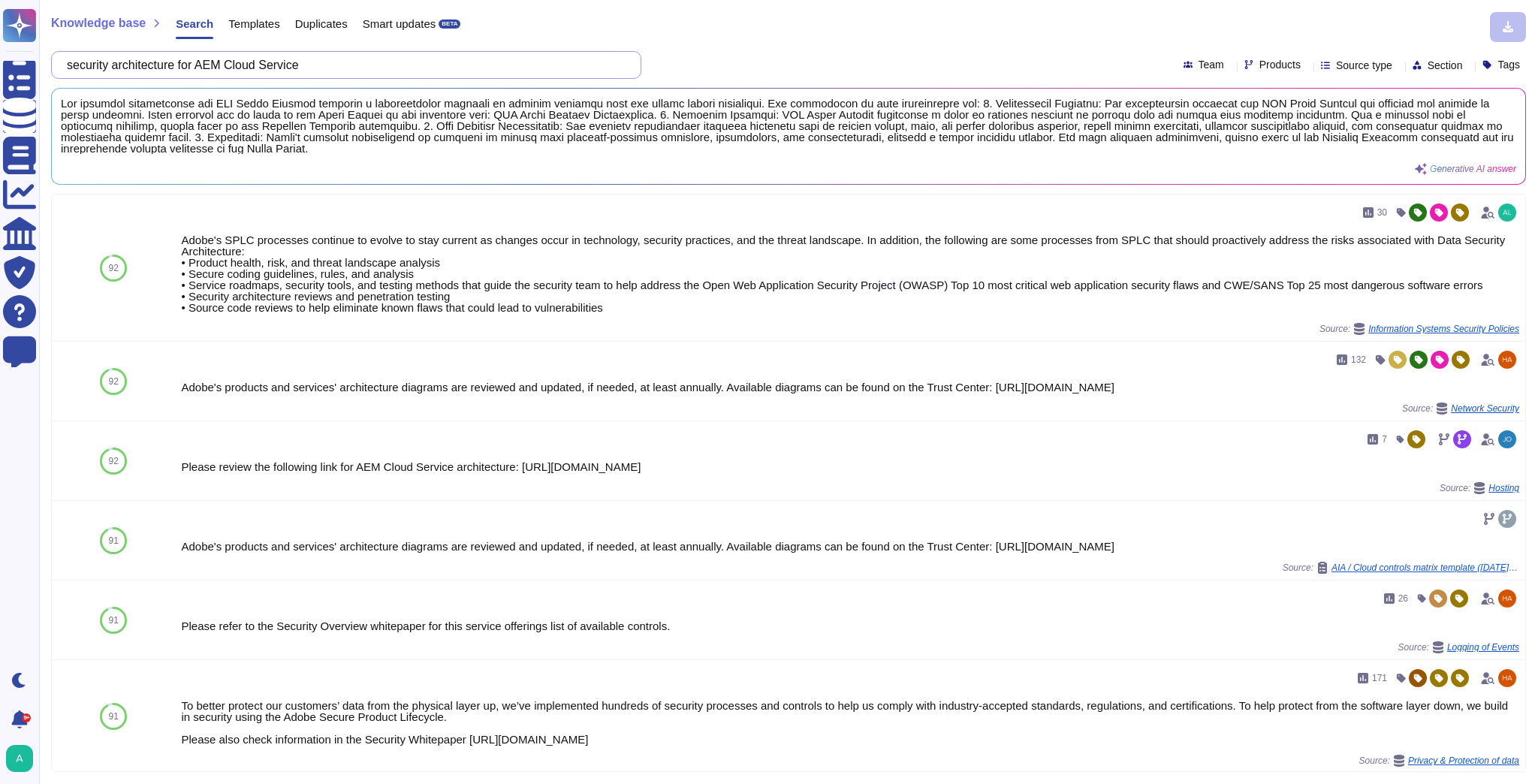
click at [262, 66] on input "security architecture for AEM Cloud Service" at bounding box center [342, 64] width 566 height 26
paste input "Provide a copy and or executive summary of the most recent independent, third-p…"
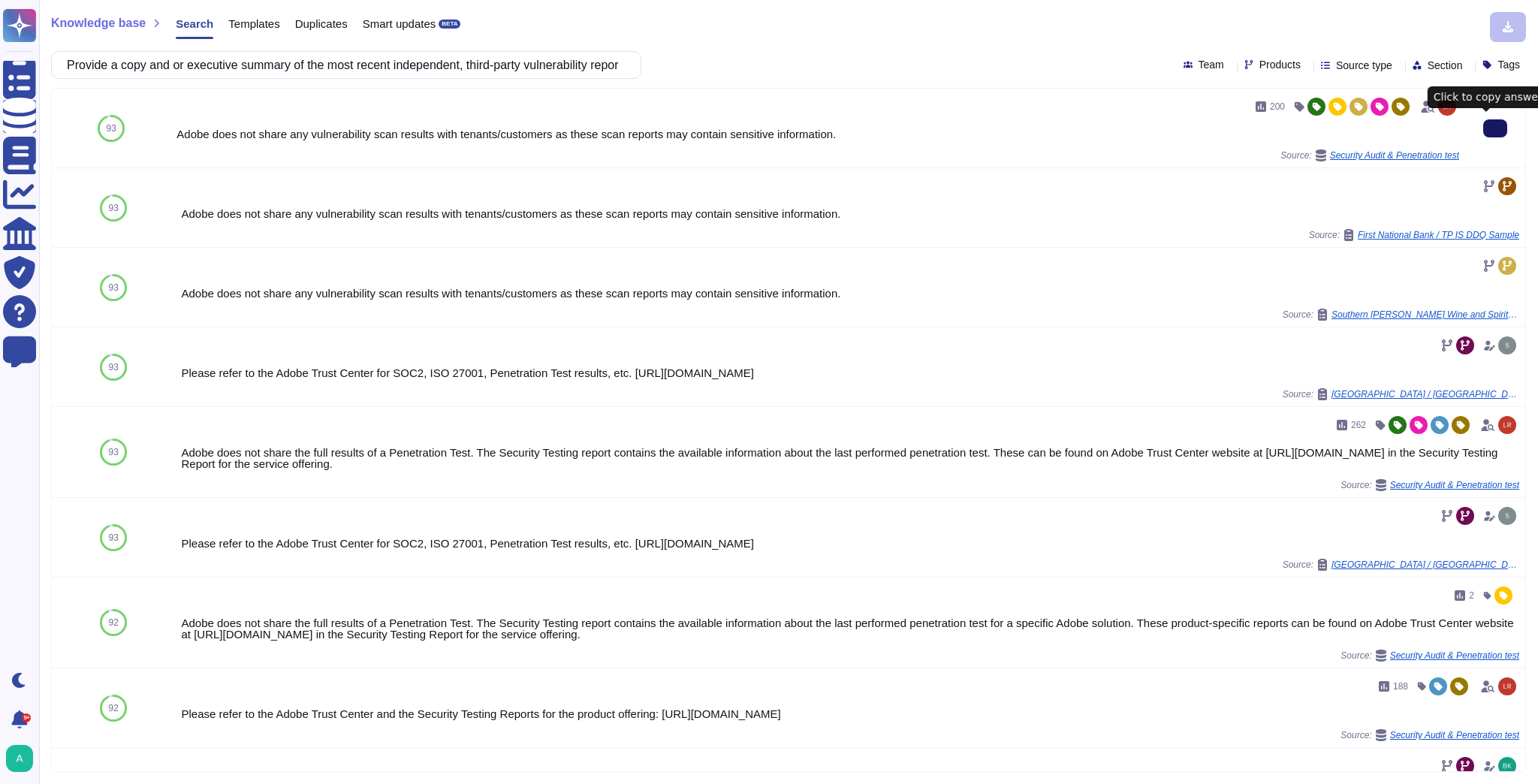
click at [1495, 129] on icon at bounding box center [1495, 129] width 0 height 0
click at [256, 65] on input "Provide a copy and or executive summary of the most recent independent, third-p…" at bounding box center [342, 64] width 566 height 26
paste input "What is the contractual SLA?"
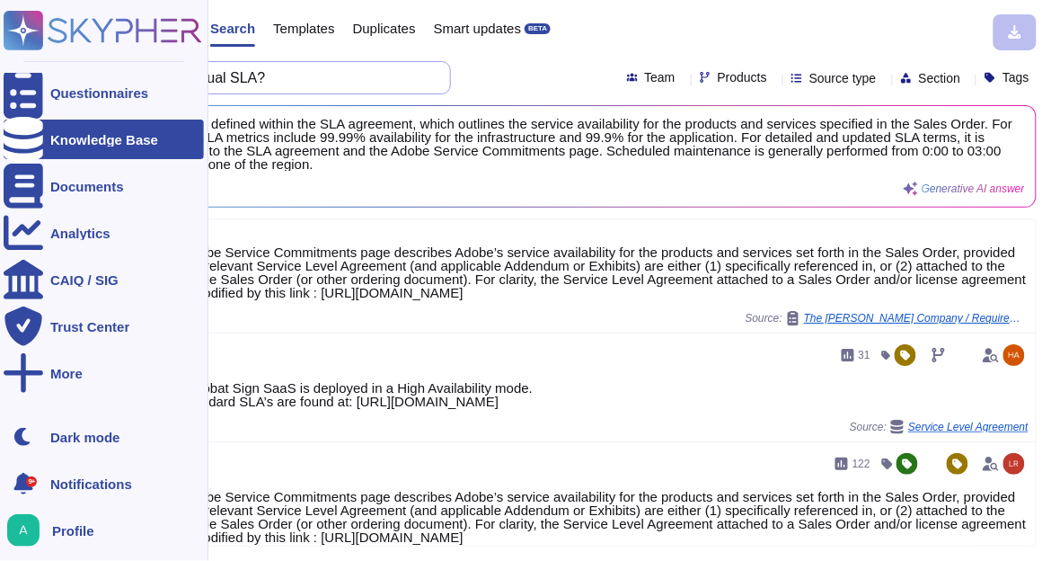
drag, startPoint x: 302, startPoint y: 80, endPoint x: 11, endPoint y: 68, distance: 291.3
click at [11, 68] on div "Questionnaires Knowledge Base Documents Analytics CAIQ / SIG Trust Center More …" at bounding box center [525, 280] width 1051 height 561
paste input "SLA for initial response to a new ticket by priority"
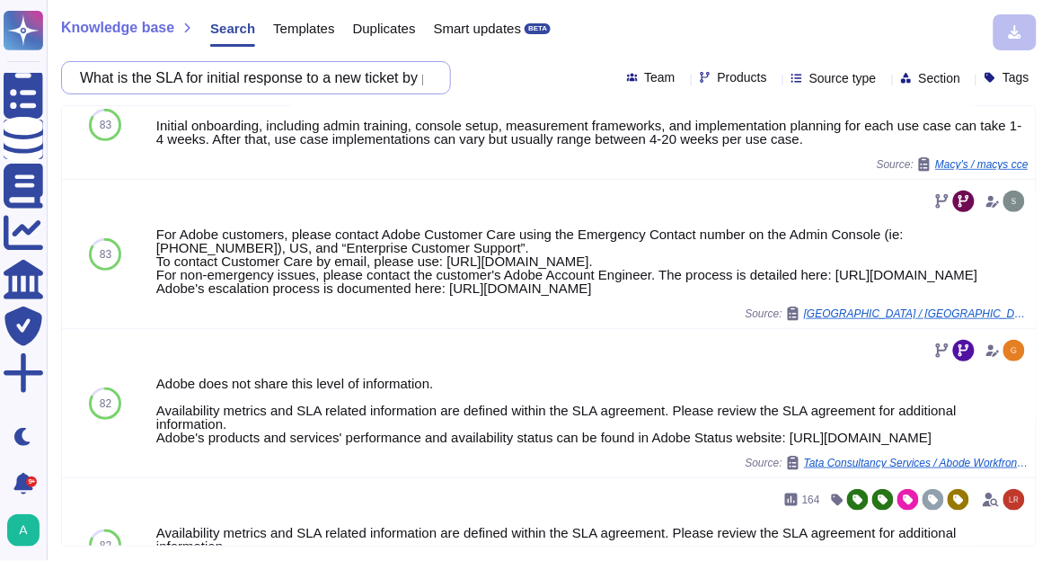
click at [362, 79] on input "What is the SLA for initial response to a new ticket by priority?" at bounding box center [251, 77] width 361 height 31
paste input "Please provide your escalation path, including after-hours contacts"
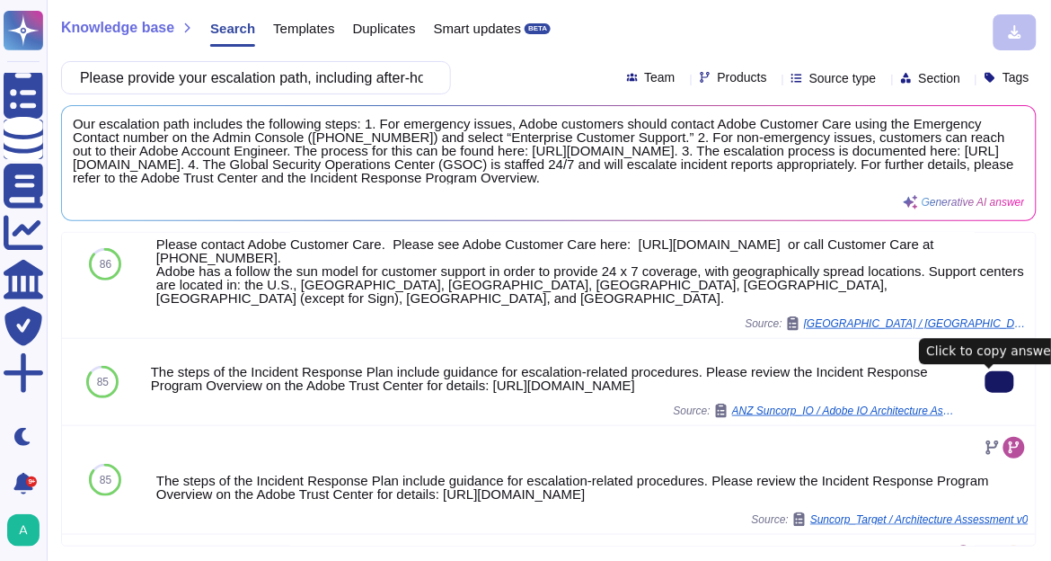
click at [1000, 382] on icon at bounding box center [1000, 382] width 0 height 0
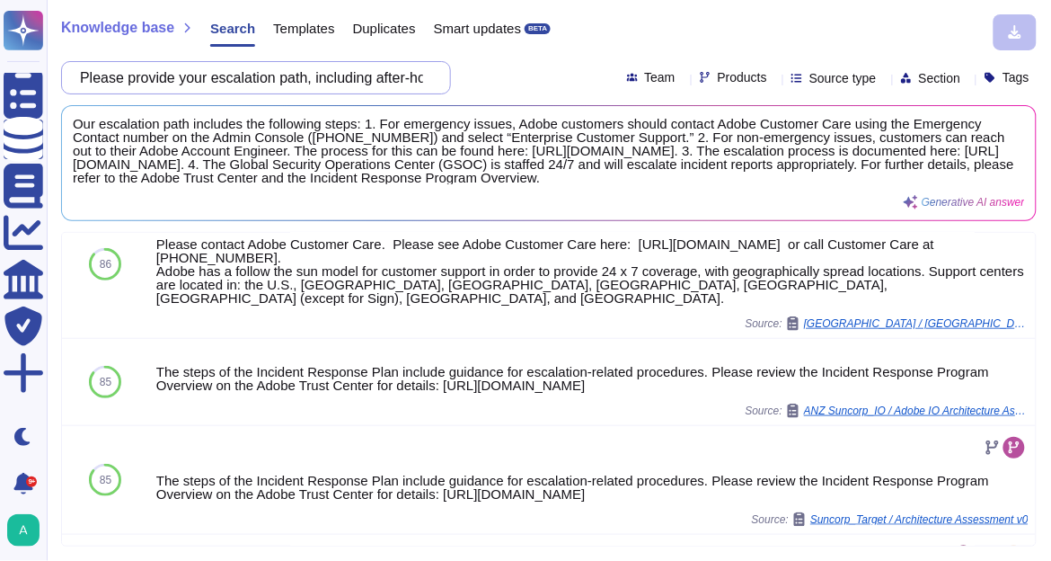
click at [358, 73] on input "Please provide your escalation path, including after-hours contacts" at bounding box center [251, 77] width 361 height 31
paste input "Do you commit to delivering an RCA within 5 business days after an outage?"
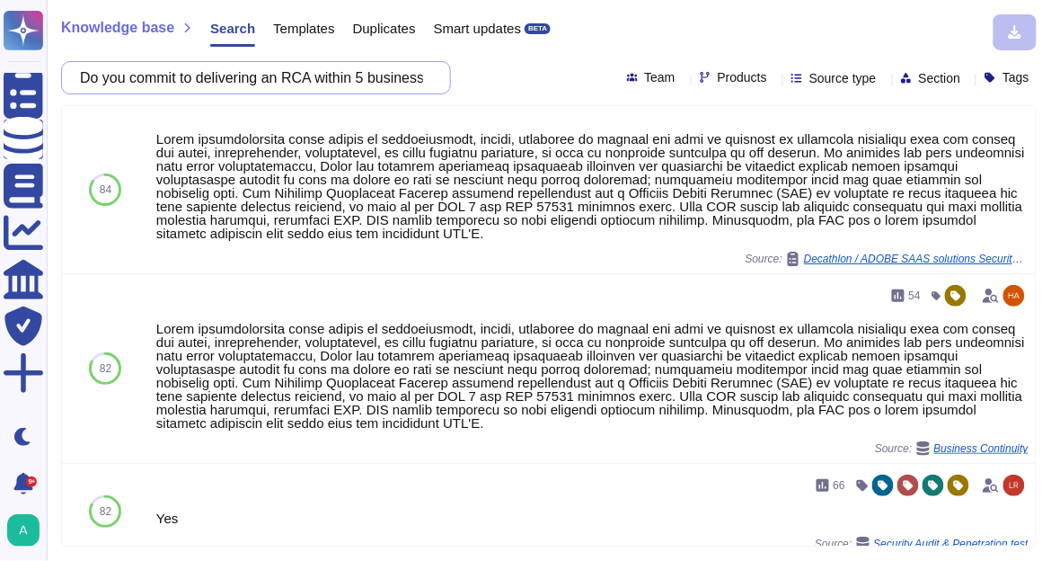
click at [311, 81] on input "Do you commit to delivering an RCA within 5 business days after an outage?" at bounding box center [251, 77] width 361 height 31
paste input "have monitoring and alerting in place for this application so your operations a…"
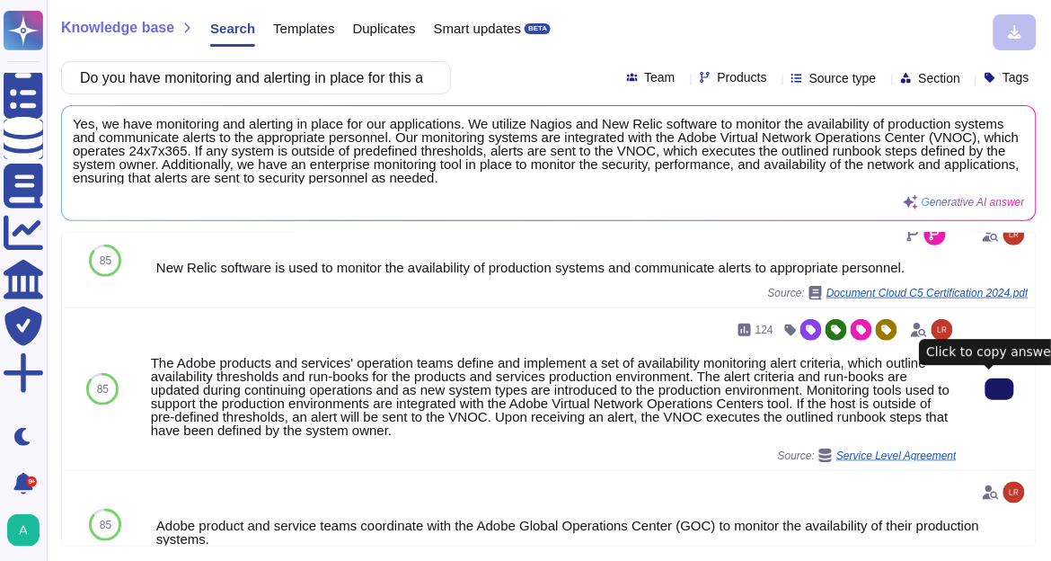
click at [987, 380] on button at bounding box center [999, 389] width 29 height 22
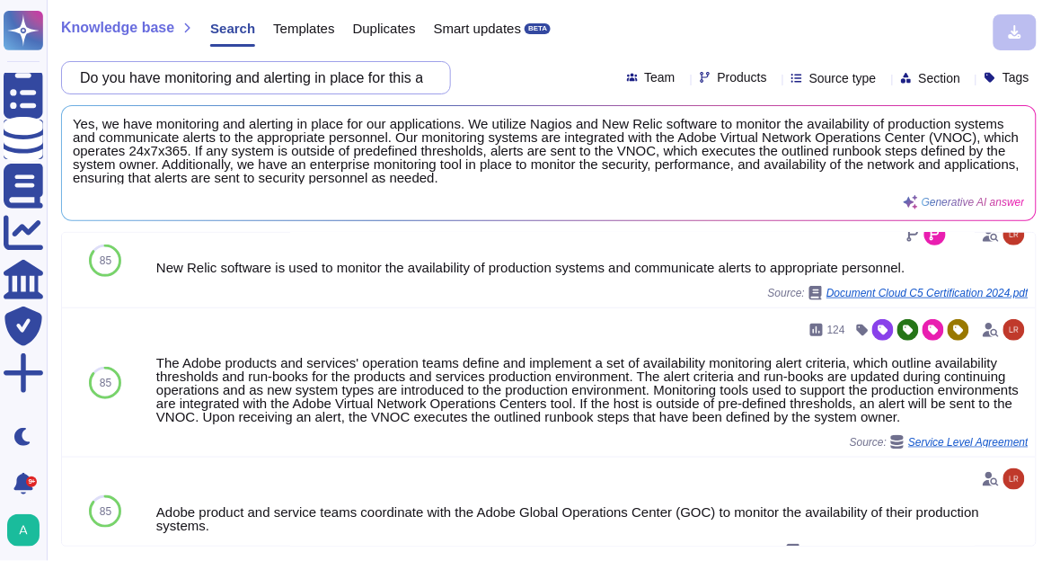
click at [278, 84] on input "Do you have monitoring and alerting in place for this application so your opera…" at bounding box center [251, 77] width 361 height 31
paste input "How will you notify eHealth of an outage or service"
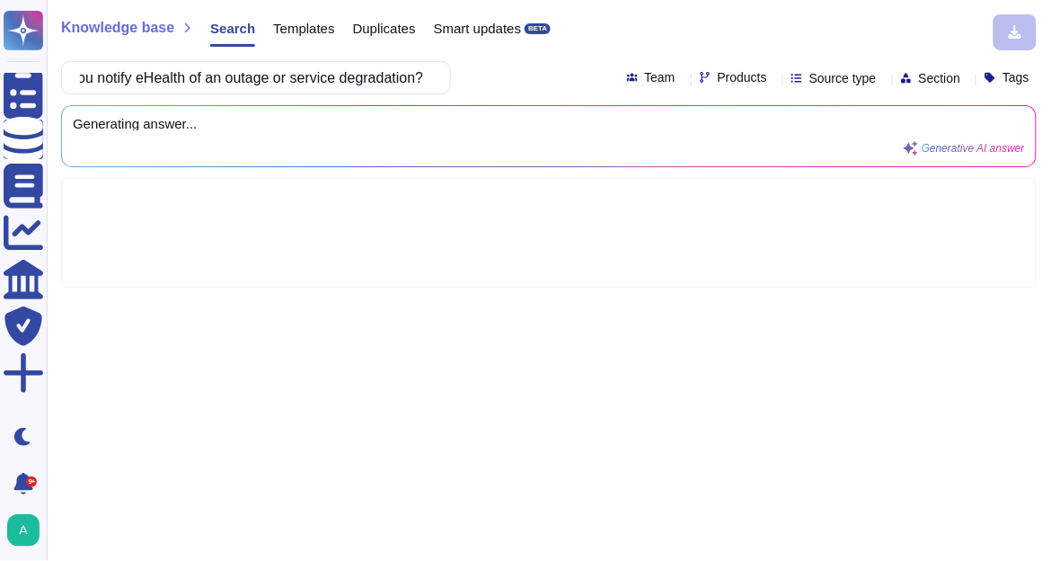
type input "How will you notify eHealth of an outage or service degradation?"
click at [332, 79] on input "How will you notify eHealth of an outage or service degradation?" at bounding box center [251, 77] width 361 height 31
click at [411, 82] on input "How will you notify eHealth of an outage or service degradation?" at bounding box center [251, 77] width 361 height 31
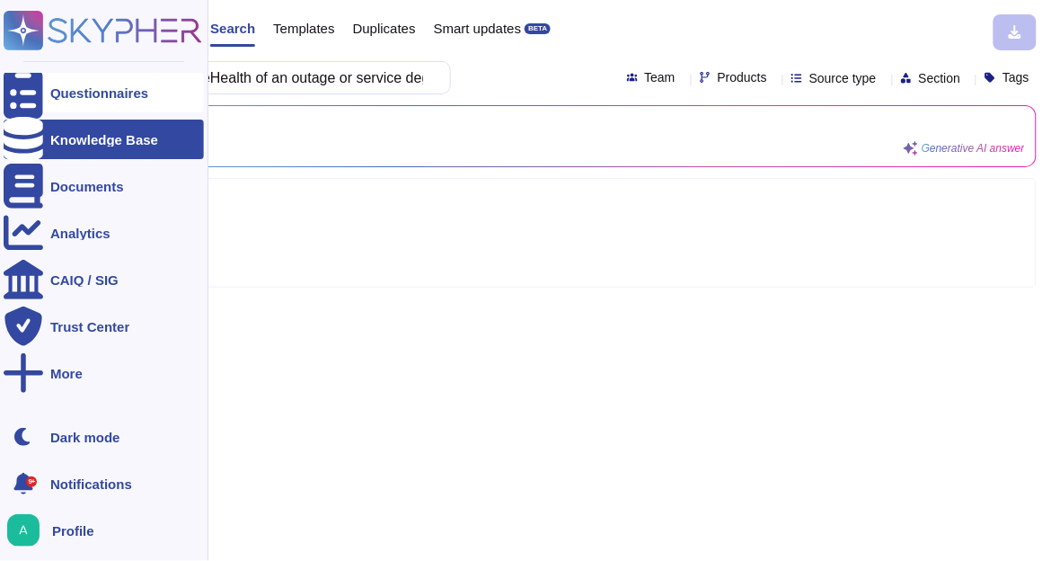
click at [74, 91] on div "Questionnaires" at bounding box center [99, 92] width 98 height 13
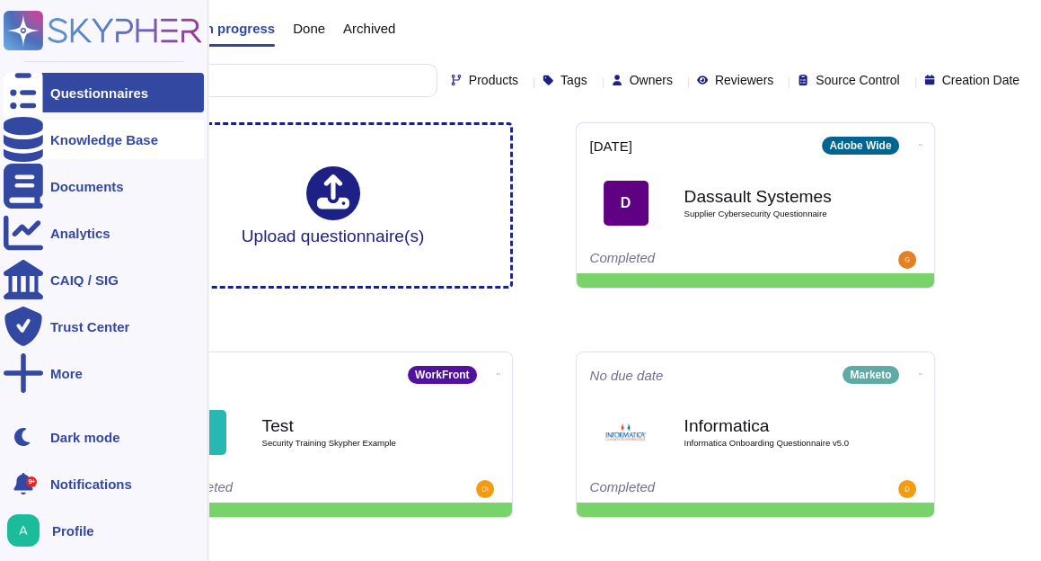
click at [86, 147] on div "Knowledge Base" at bounding box center [104, 139] width 200 height 40
